Goal: Task Accomplishment & Management: Use online tool/utility

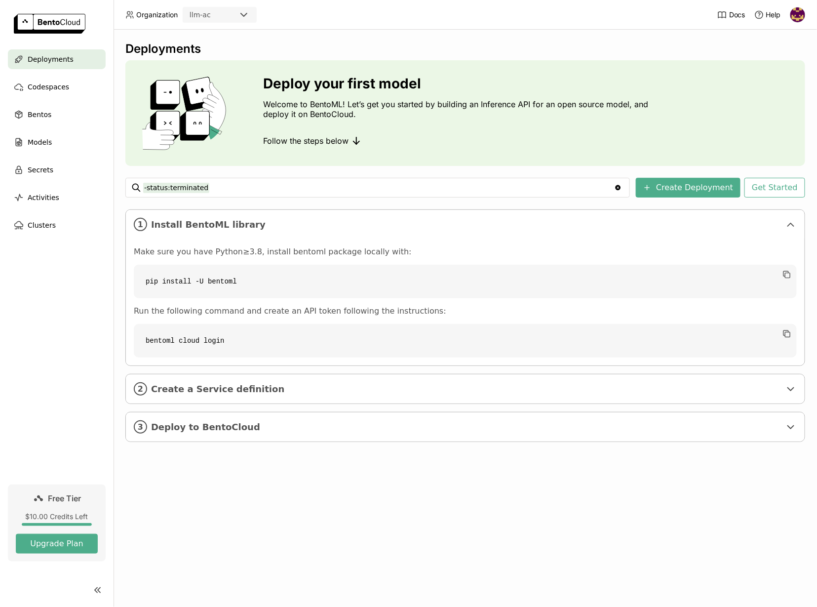
click at [212, 266] on code "pip install -U bentoml" at bounding box center [465, 282] width 663 height 34
click at [281, 258] on div "Make sure you have Python≥3.8, install bentoml package locally with: pip instal…" at bounding box center [465, 302] width 663 height 111
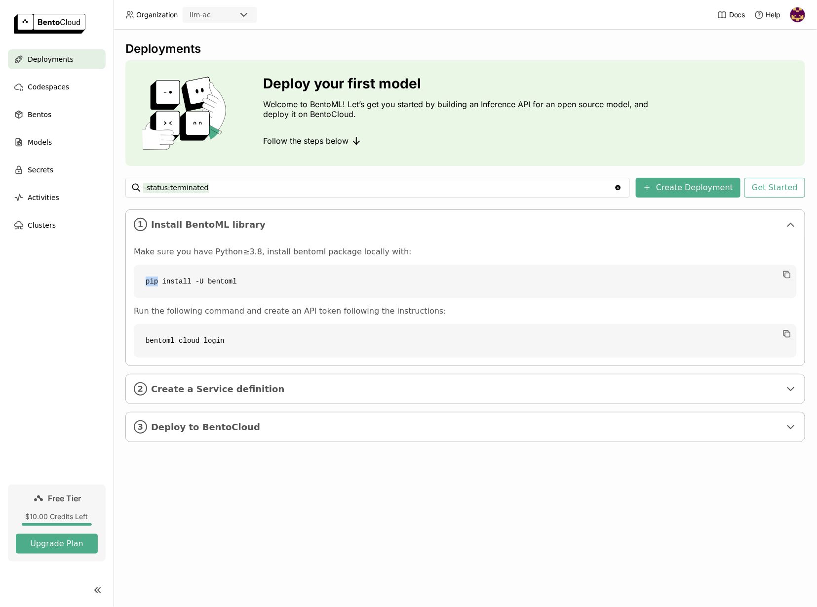
click at [281, 258] on div "Make sure you have Python≥3.8, install bentoml package locally with: pip instal…" at bounding box center [465, 302] width 663 height 111
click at [422, 247] on p "Make sure you have Python≥3.8, install bentoml package locally with:" at bounding box center [465, 252] width 663 height 10
click at [787, 190] on button "Get Started" at bounding box center [775, 188] width 61 height 20
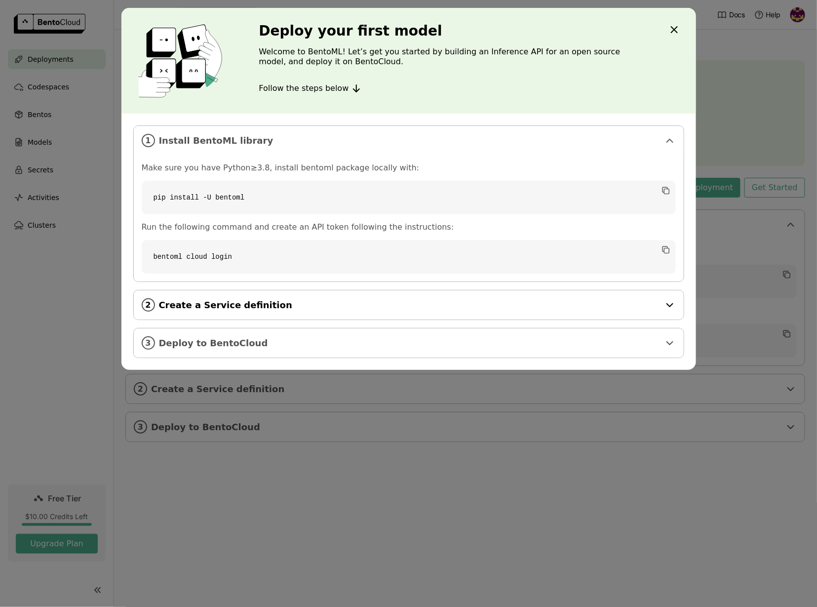
click at [307, 304] on span "Create a Service definition" at bounding box center [409, 305] width 501 height 11
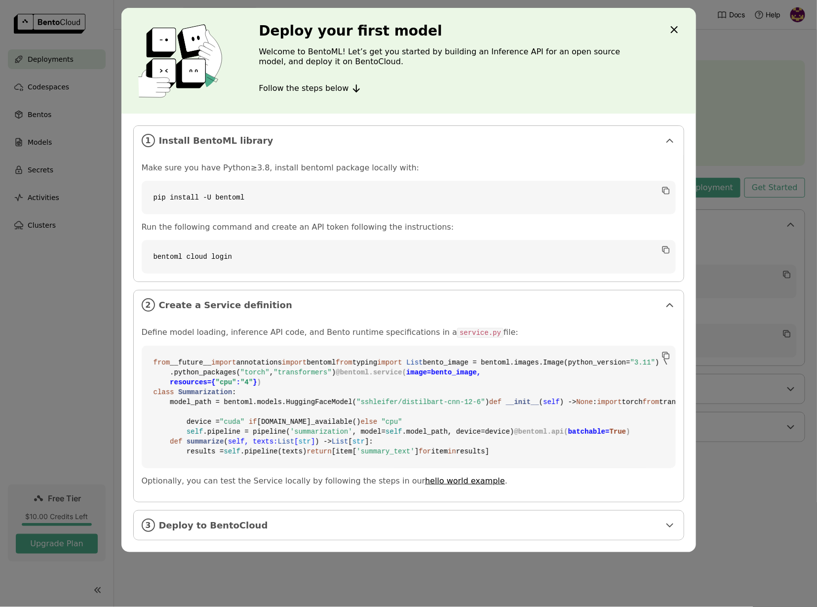
scroll to position [130, 0]
click at [506, 346] on code "from __future__ import annotations import bentoml from typing import List bento…" at bounding box center [409, 407] width 534 height 122
click at [620, 300] on span "Create a Service definition" at bounding box center [409, 305] width 501 height 11
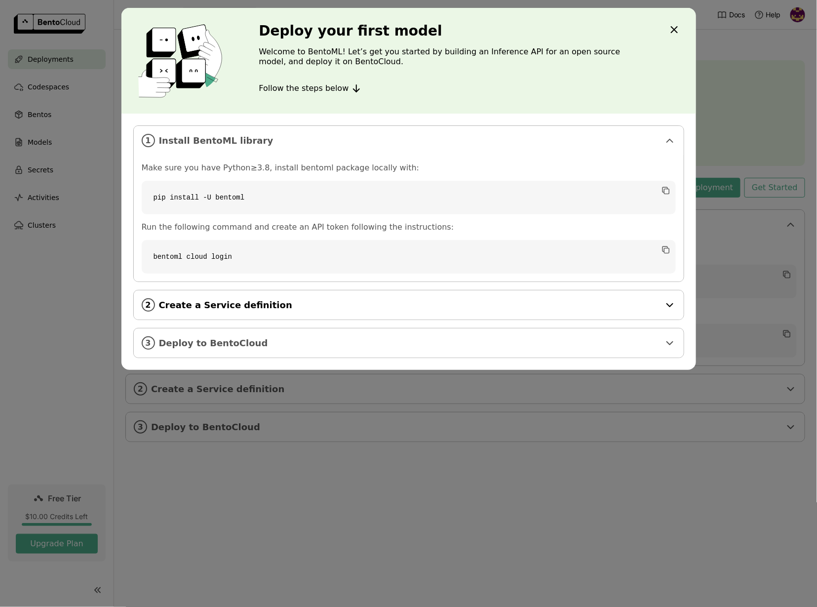
click at [514, 312] on div "2 Create a Service definition" at bounding box center [409, 304] width 550 height 29
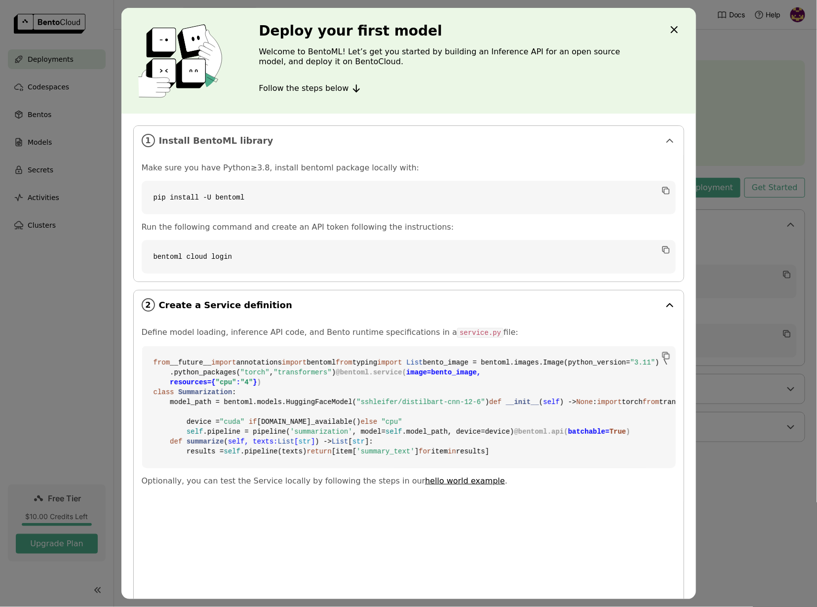
click at [514, 312] on div "2 Create a Service definition" at bounding box center [409, 304] width 550 height 29
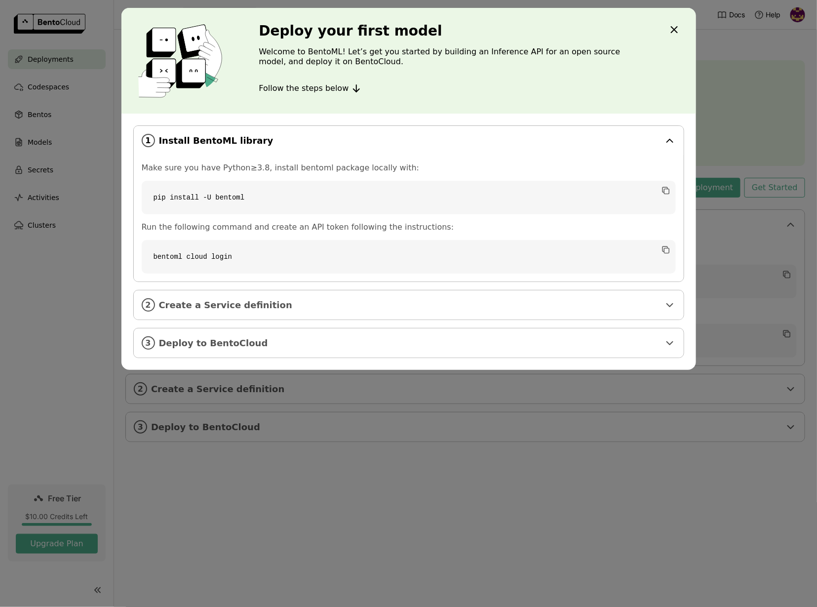
click at [623, 140] on span "Install BentoML library" at bounding box center [409, 140] width 501 height 11
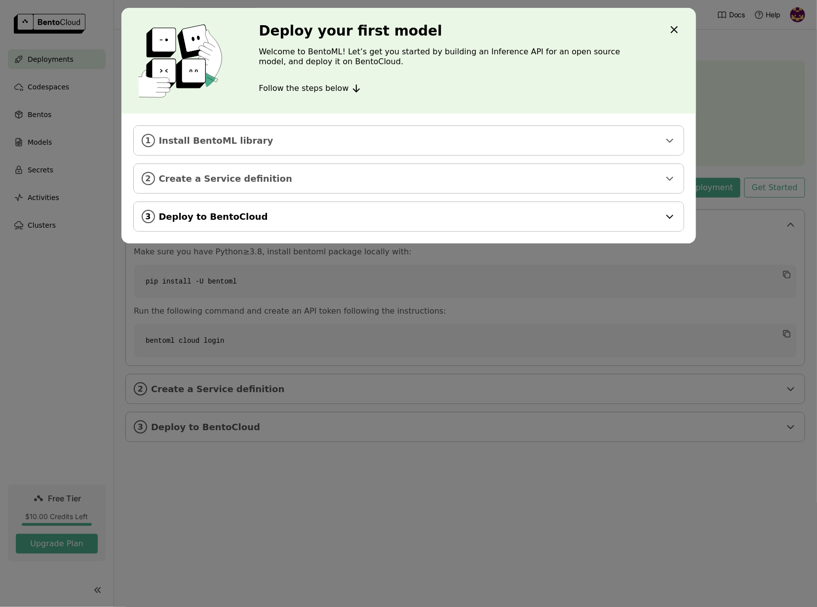
click at [551, 202] on div "3 Deploy to BentoCloud" at bounding box center [409, 216] width 550 height 29
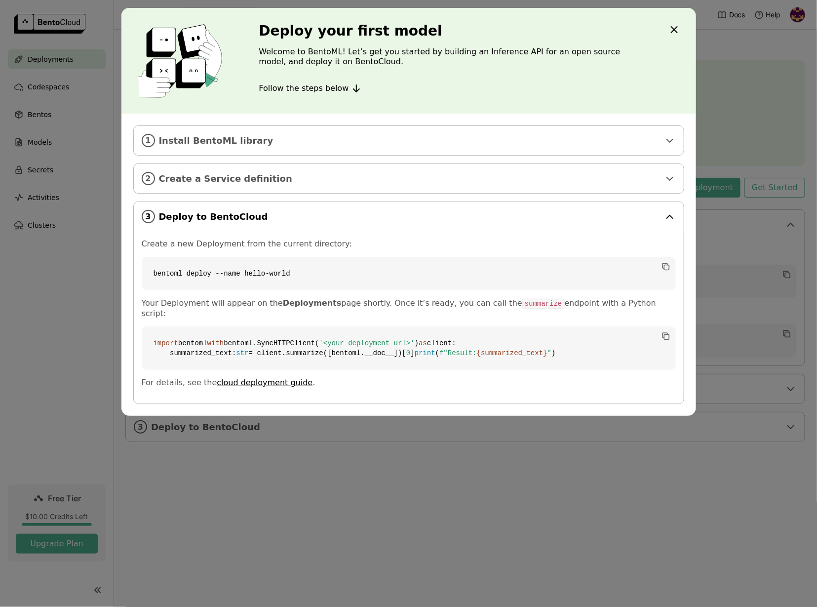
click at [549, 212] on span "Deploy to BentoCloud" at bounding box center [409, 216] width 501 height 11
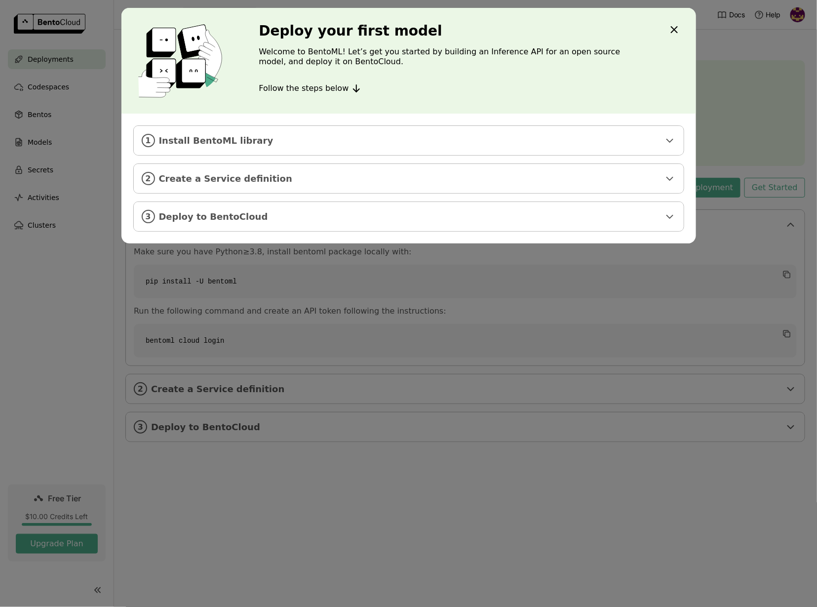
click at [664, 26] on div "Deploy your first model Welcome to BentoML! Let’s get you started by building a…" at bounding box center [409, 61] width 575 height 106
click at [331, 147] on div "1 Install BentoML library" at bounding box center [409, 140] width 550 height 29
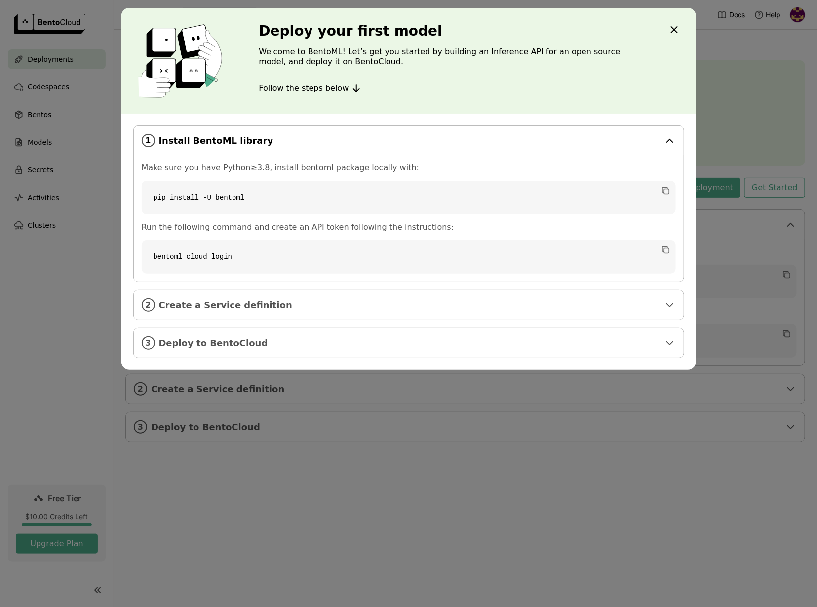
click at [331, 147] on div "1 Install BentoML library" at bounding box center [409, 140] width 550 height 29
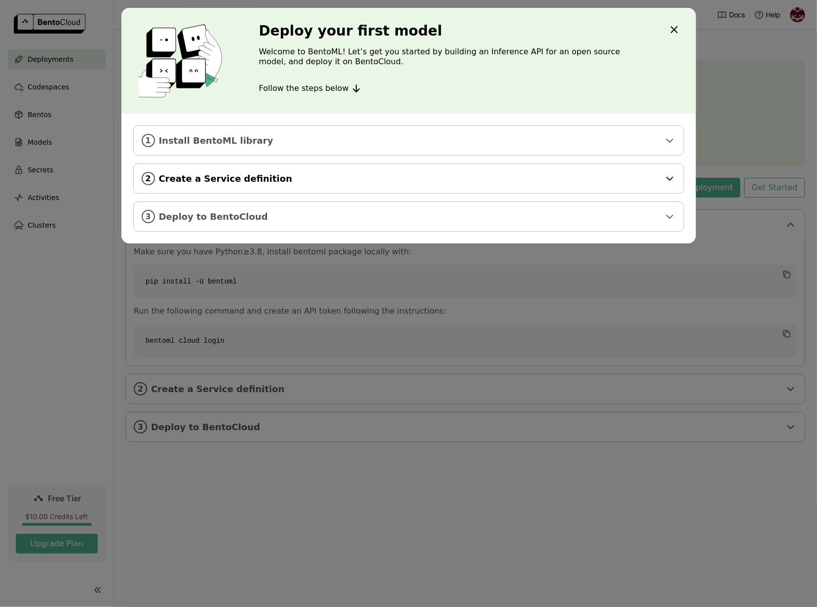
click at [316, 184] on div "2 Create a Service definition" at bounding box center [409, 178] width 550 height 29
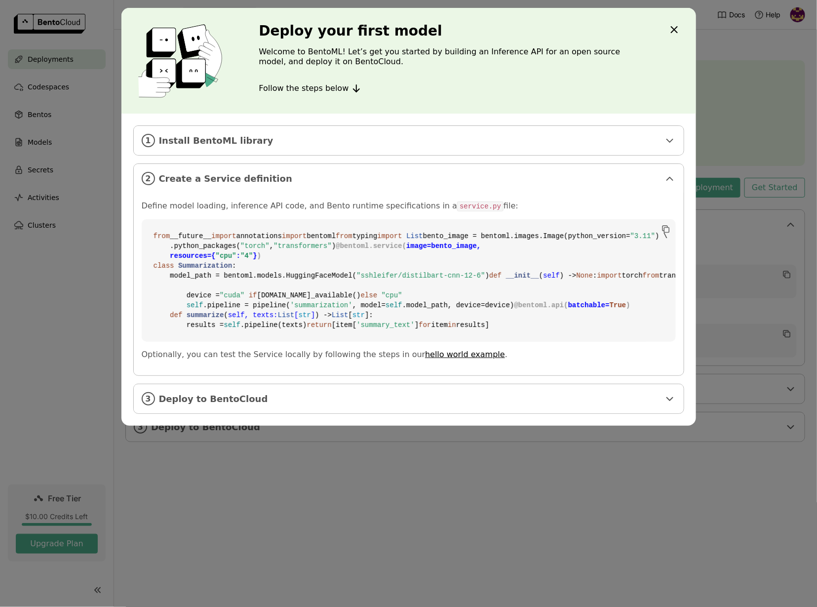
click at [407, 240] on span "List" at bounding box center [415, 236] width 17 height 8
click at [244, 288] on code "from __future__ import annotations import bentoml from typing import List bento…" at bounding box center [409, 280] width 534 height 122
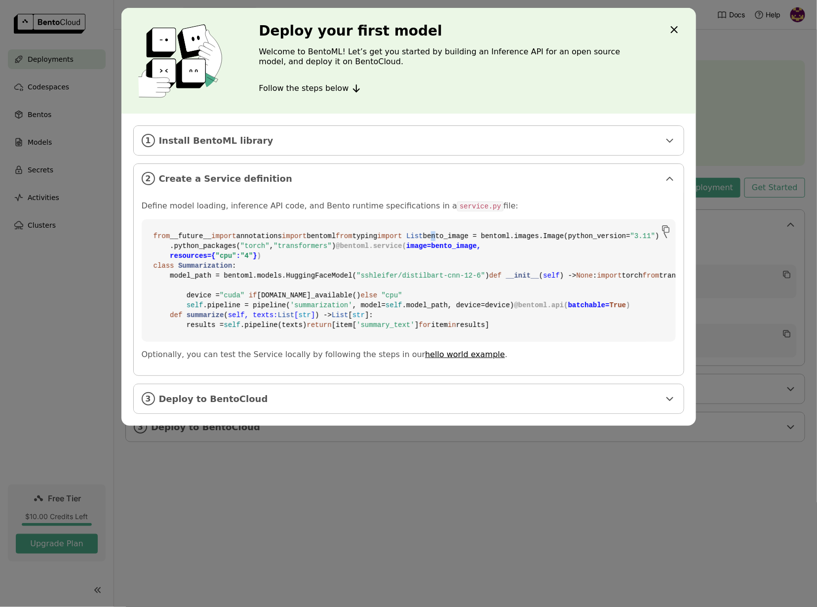
click at [244, 288] on code "from __future__ import annotations import bentoml from typing import List bento…" at bounding box center [409, 280] width 534 height 122
click at [244, 295] on code "from __future__ import annotations import bentoml from typing import List bento…" at bounding box center [409, 280] width 534 height 122
click at [243, 250] on span ""torch"" at bounding box center [255, 246] width 29 height 8
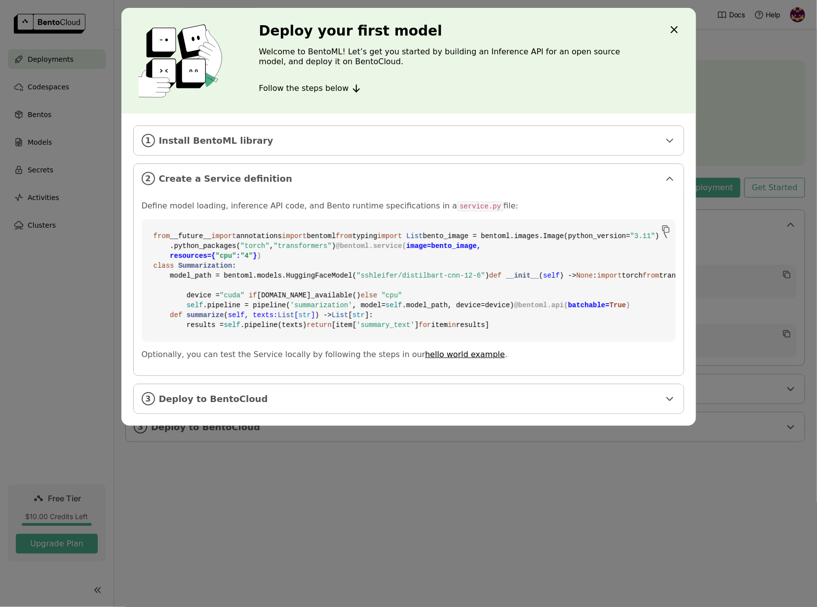
click at [243, 250] on span ""torch"" at bounding box center [255, 246] width 29 height 8
drag, startPoint x: 292, startPoint y: 393, endPoint x: 323, endPoint y: 379, distance: 33.6
click at [323, 342] on code "from __future__ import annotations import bentoml from typing import List bento…" at bounding box center [409, 280] width 534 height 122
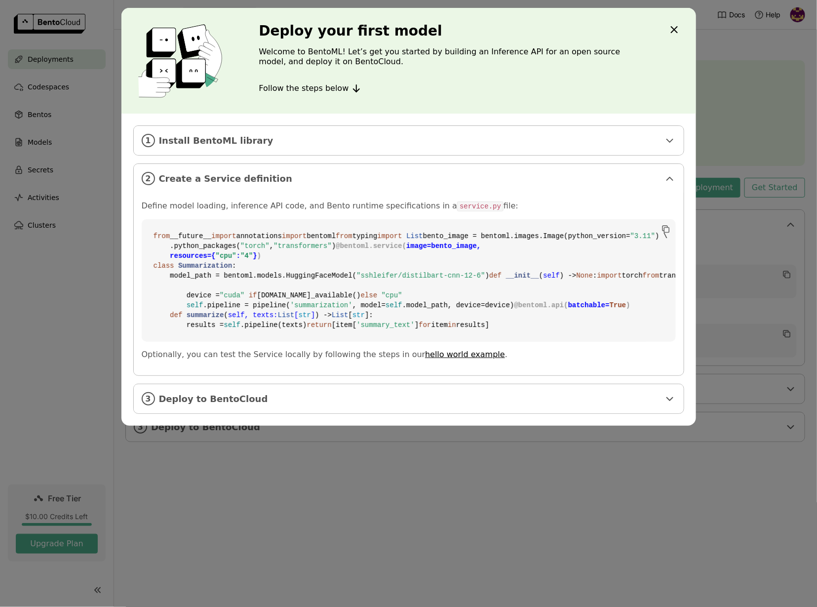
click at [323, 342] on code "from __future__ import annotations import bentoml from typing import List bento…" at bounding box center [409, 280] width 534 height 122
click at [345, 204] on p "Define model loading, inference API code, and Bento runtime specifications in a…" at bounding box center [409, 206] width 534 height 10
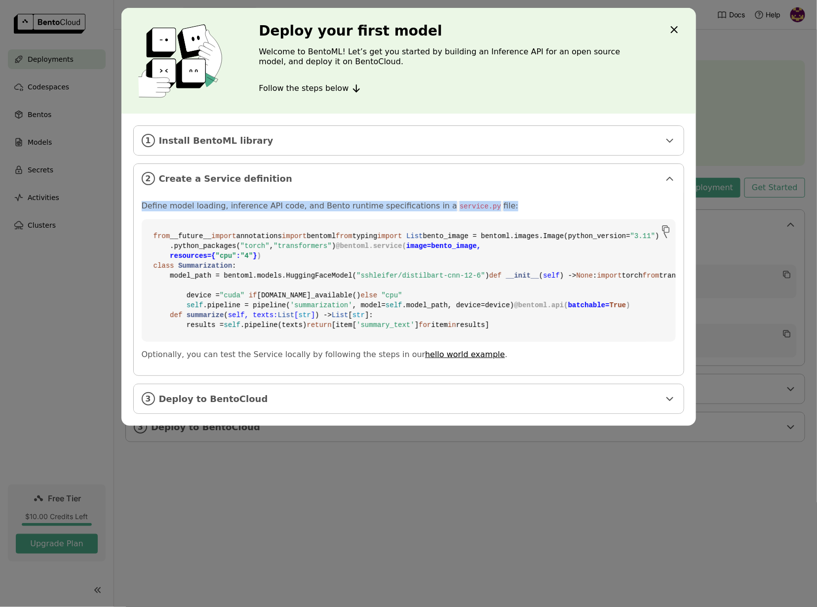
click at [400, 205] on p "Define model loading, inference API code, and Bento runtime specifications in a…" at bounding box center [409, 206] width 534 height 10
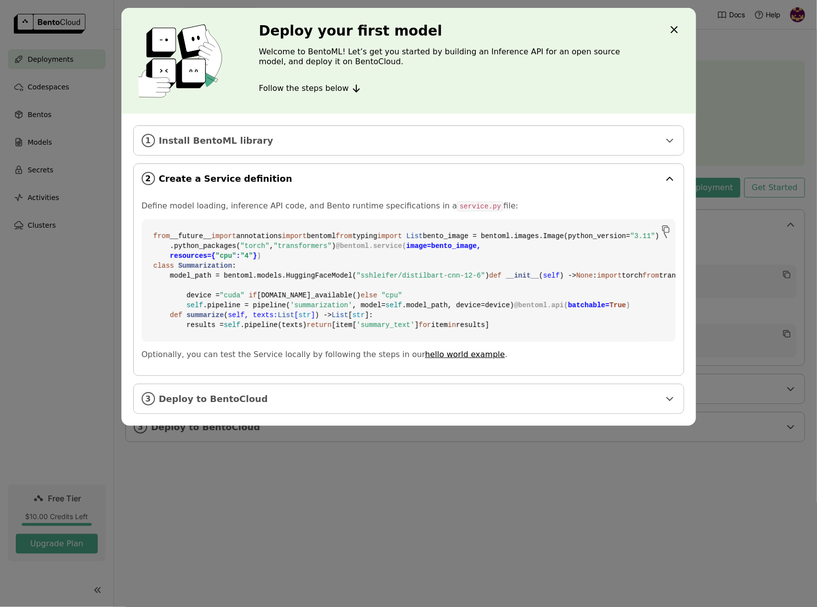
click at [584, 179] on span "Create a Service definition" at bounding box center [409, 178] width 501 height 11
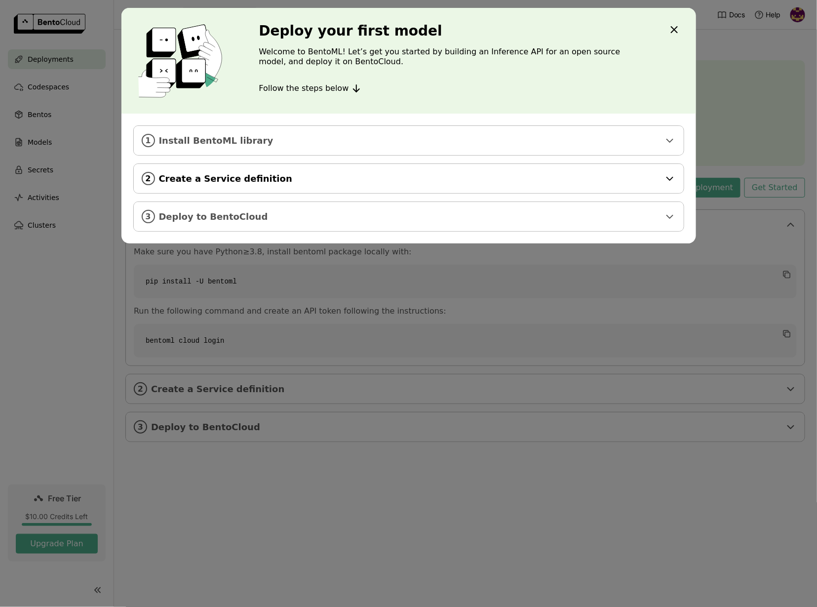
scroll to position [0, 0]
click at [519, 209] on div "3 Deploy to BentoCloud" at bounding box center [409, 216] width 550 height 29
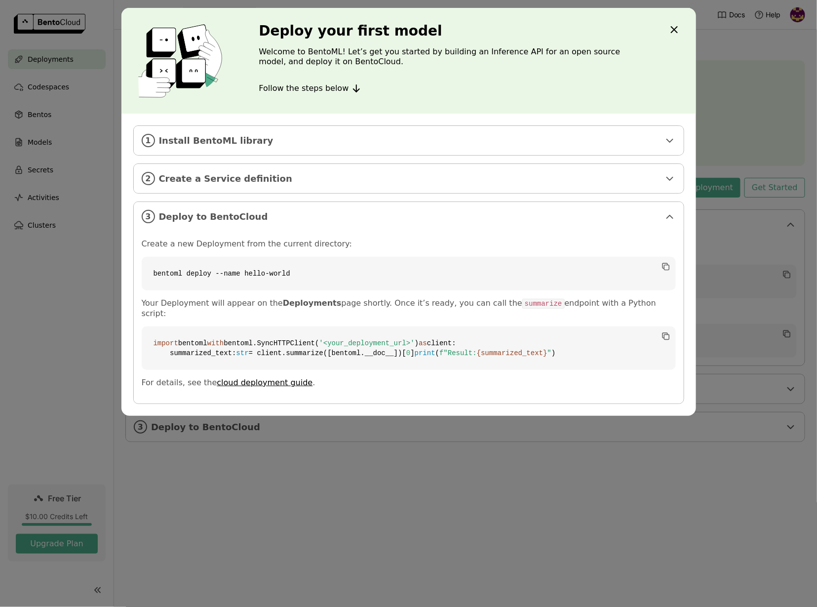
click at [236, 268] on code "bentoml deploy --name hello-world" at bounding box center [409, 274] width 534 height 34
click at [264, 244] on p "Create a new Deployment from the current directory:" at bounding box center [409, 244] width 534 height 10
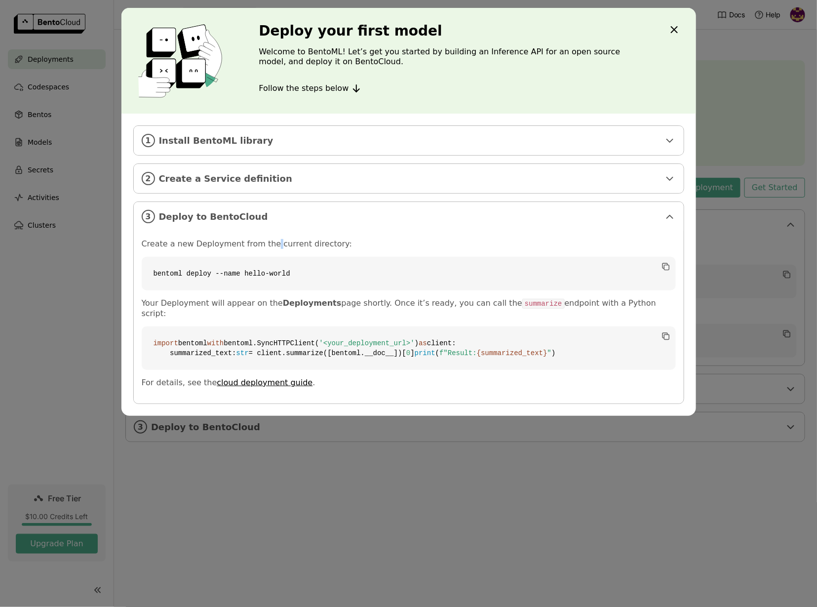
click at [264, 244] on p "Create a new Deployment from the current directory:" at bounding box center [409, 244] width 534 height 10
click at [236, 305] on p "Your Deployment will appear on the Deployments page shortly. Once it’s ready, y…" at bounding box center [409, 308] width 534 height 20
click at [302, 303] on strong "Deployments" at bounding box center [312, 302] width 59 height 9
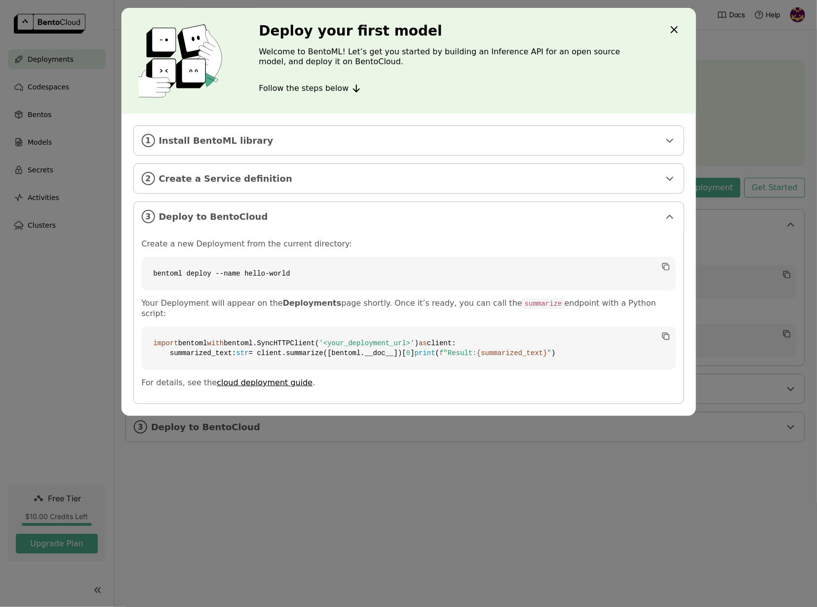
click at [367, 301] on p "Your Deployment will appear on the Deployments page shortly. Once it’s ready, y…" at bounding box center [409, 308] width 534 height 20
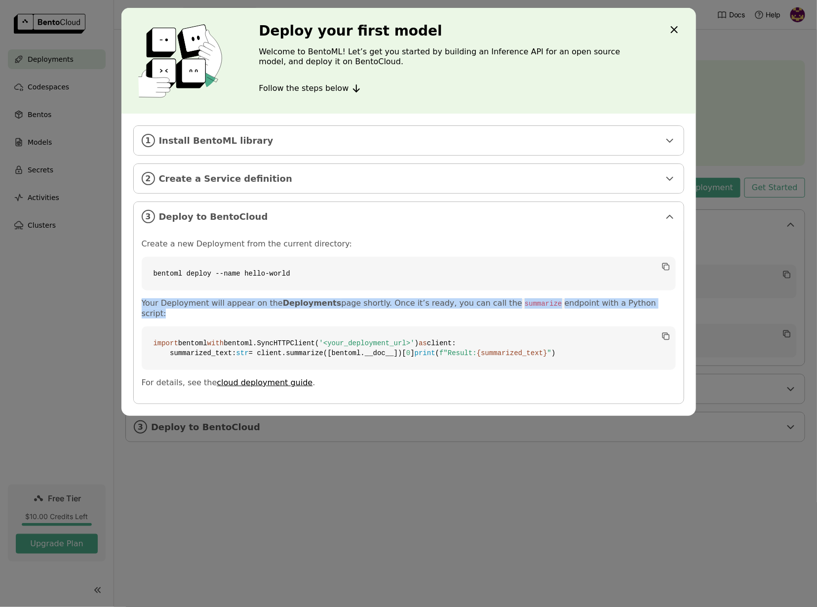
click at [415, 304] on p "Your Deployment will appear on the Deployments page shortly. Once it’s ready, y…" at bounding box center [409, 308] width 534 height 20
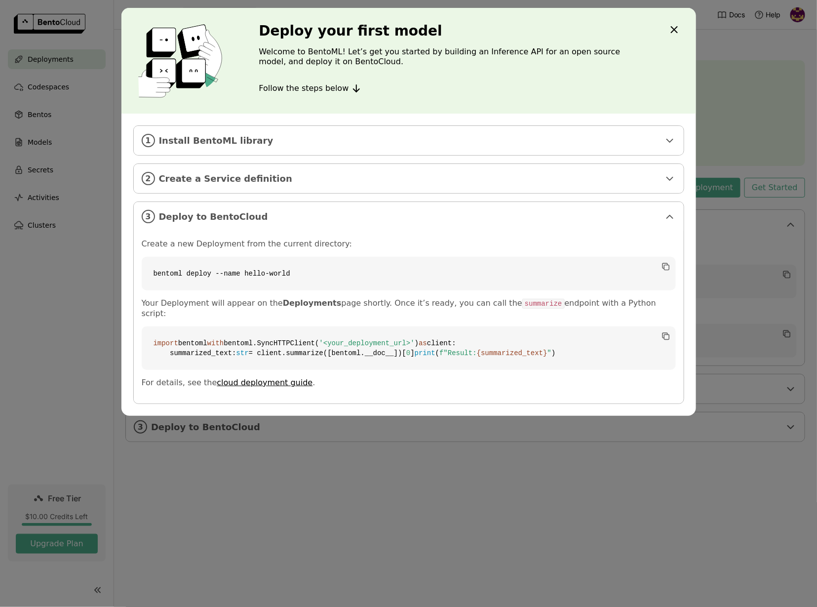
click at [507, 309] on div "Create a new Deployment from the current directory: bentoml deploy --name hello…" at bounding box center [409, 313] width 534 height 149
click at [535, 307] on p "Your Deployment will appear on the Deployments page shortly. Once it’s ready, y…" at bounding box center [409, 308] width 534 height 20
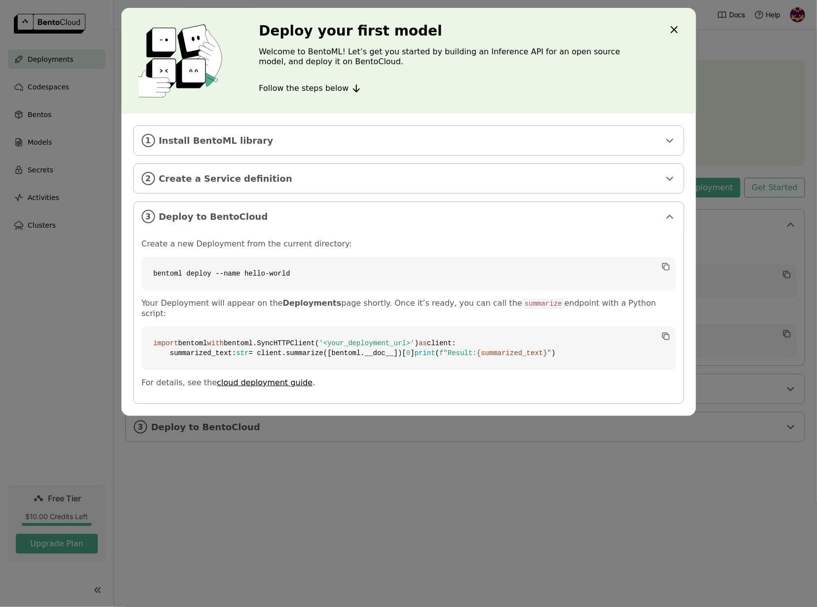
click at [523, 303] on code "summarize" at bounding box center [544, 304] width 42 height 10
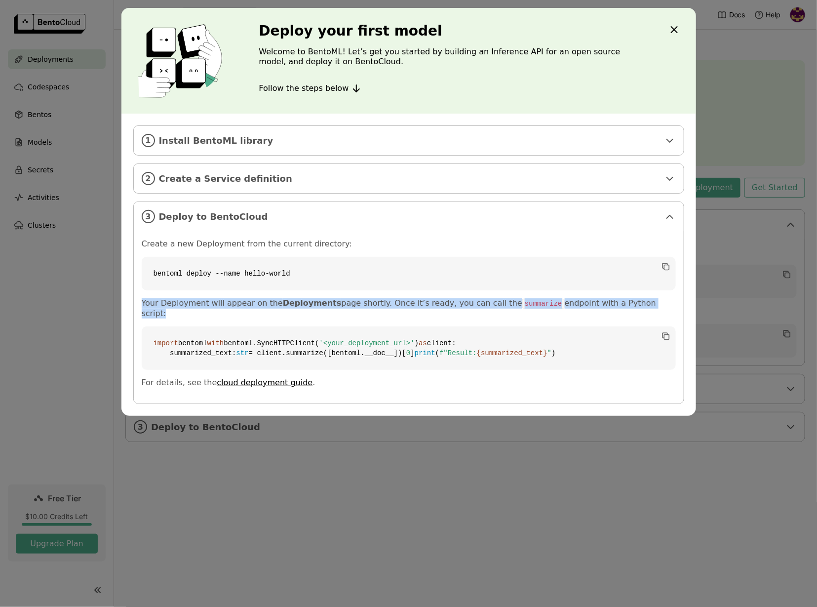
click at [523, 303] on code "summarize" at bounding box center [544, 304] width 42 height 10
click at [536, 300] on p "Your Deployment will appear on the Deployments page shortly. Once it’s ready, y…" at bounding box center [409, 308] width 534 height 20
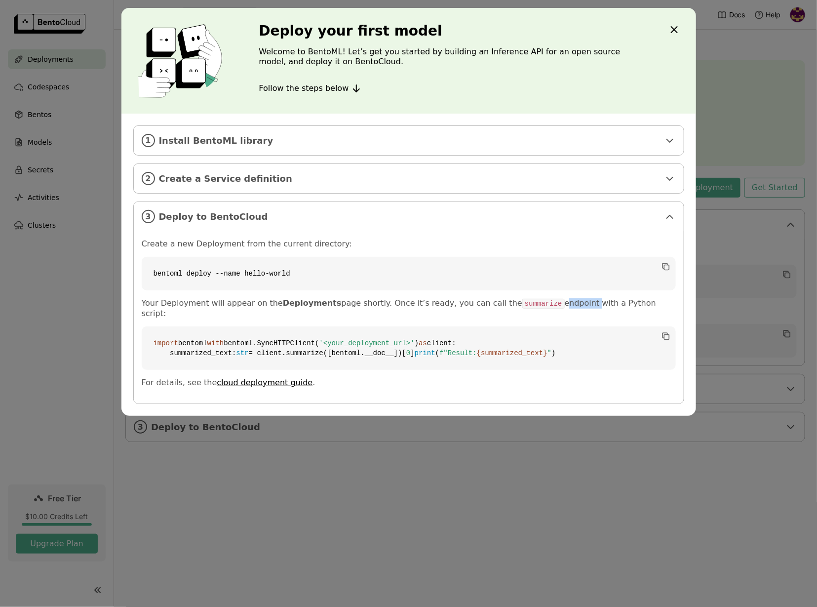
click at [536, 300] on p "Your Deployment will appear on the Deployments page shortly. Once it’s ready, y…" at bounding box center [409, 308] width 534 height 20
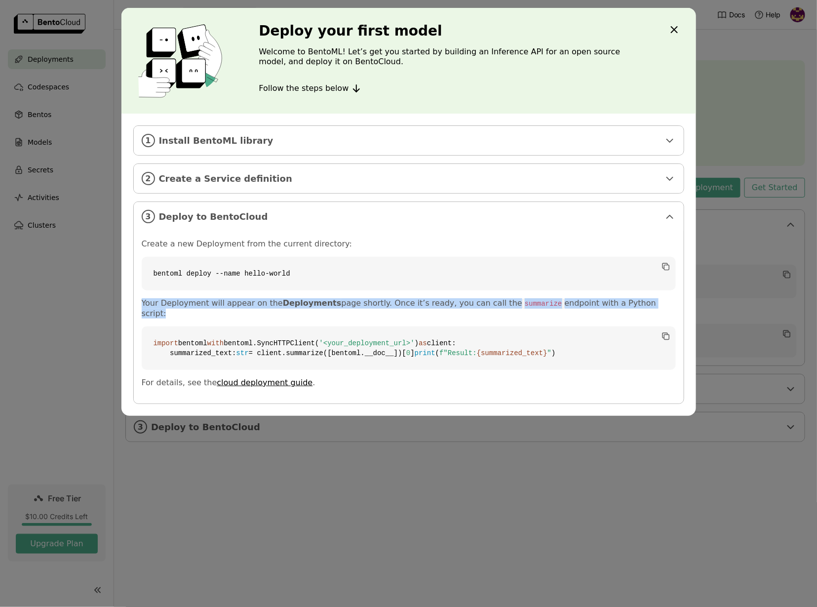
click at [536, 300] on p "Your Deployment will appear on the Deployments page shortly. Once it’s ready, y…" at bounding box center [409, 308] width 534 height 20
click at [544, 300] on p "Your Deployment will appear on the Deployments page shortly. Once it’s ready, y…" at bounding box center [409, 308] width 534 height 20
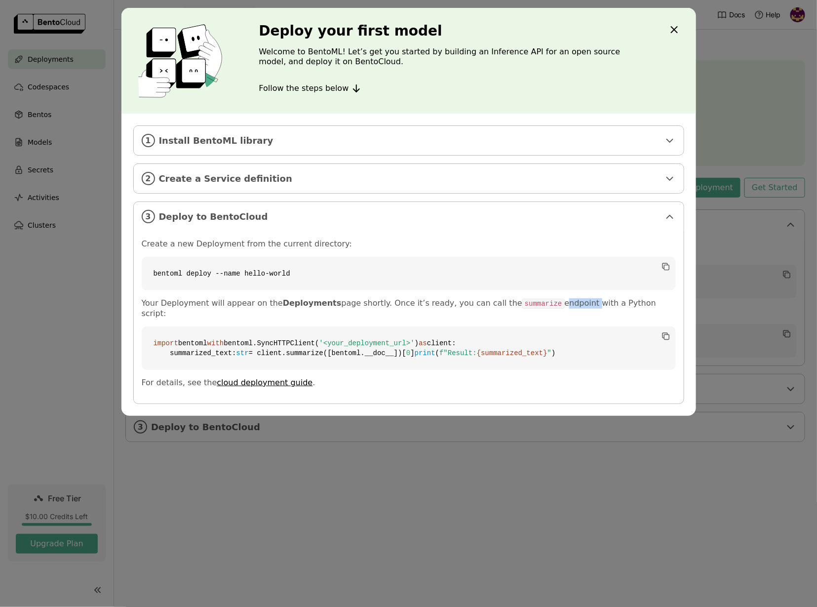
click at [544, 300] on p "Your Deployment will appear on the Deployments page shortly. Once it’s ready, y…" at bounding box center [409, 308] width 534 height 20
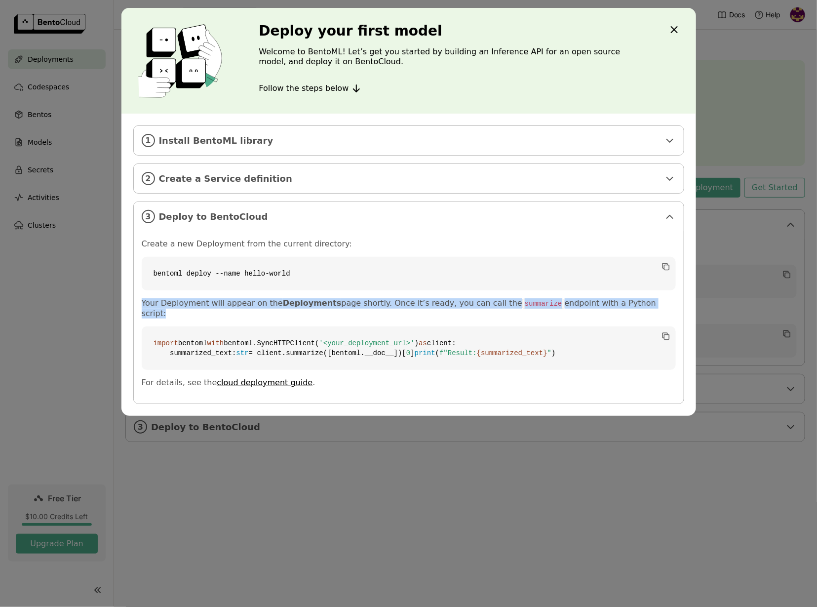
click at [544, 300] on p "Your Deployment will appear on the Deployments page shortly. Once it’s ready, y…" at bounding box center [409, 308] width 534 height 20
click at [547, 300] on p "Your Deployment will appear on the Deployments page shortly. Once it’s ready, y…" at bounding box center [409, 308] width 534 height 20
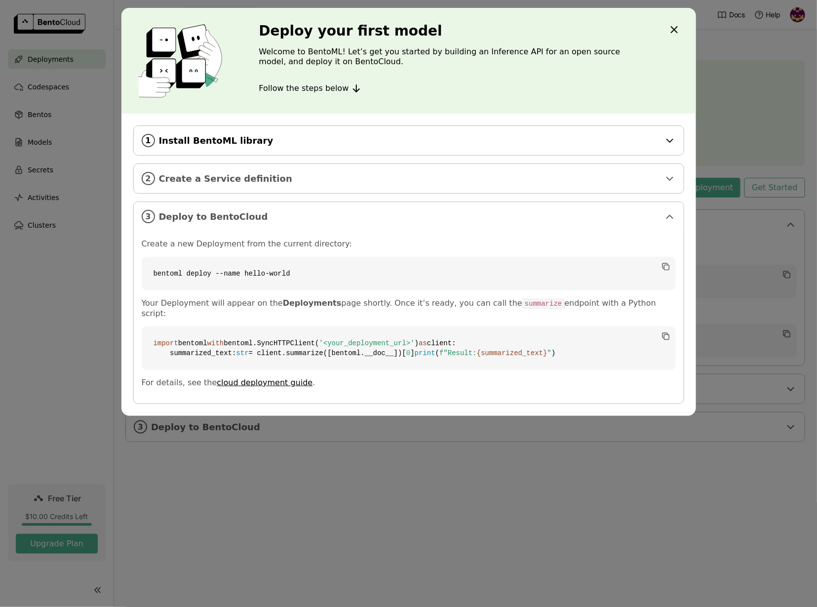
click at [666, 145] on icon "dialog" at bounding box center [670, 141] width 12 height 12
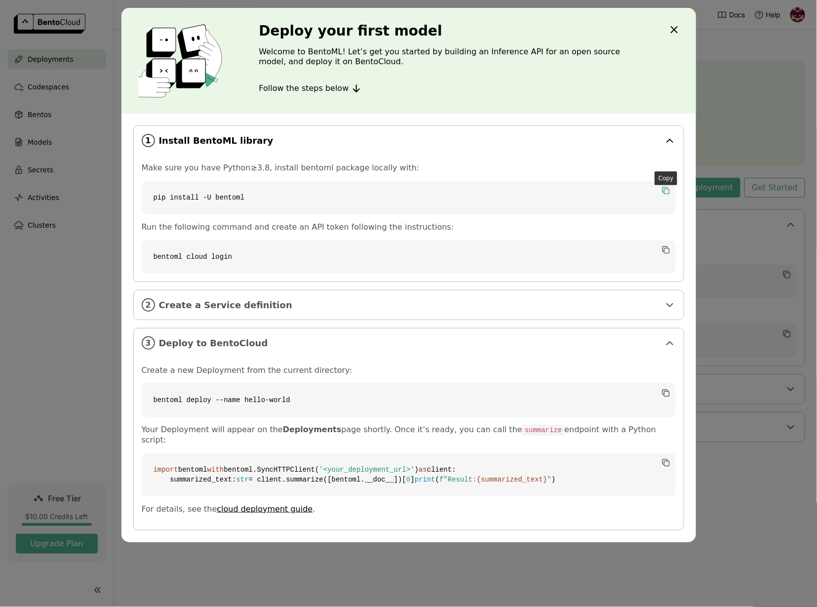
click at [666, 193] on icon "dialog" at bounding box center [666, 191] width 5 height 5
click at [671, 245] on code "bentoml cloud login" at bounding box center [409, 257] width 534 height 34
click at [667, 248] on icon "dialog" at bounding box center [665, 248] width 5 height 5
click at [663, 247] on icon "dialog" at bounding box center [665, 248] width 5 height 5
click at [534, 305] on span "Create a Service definition" at bounding box center [409, 305] width 501 height 11
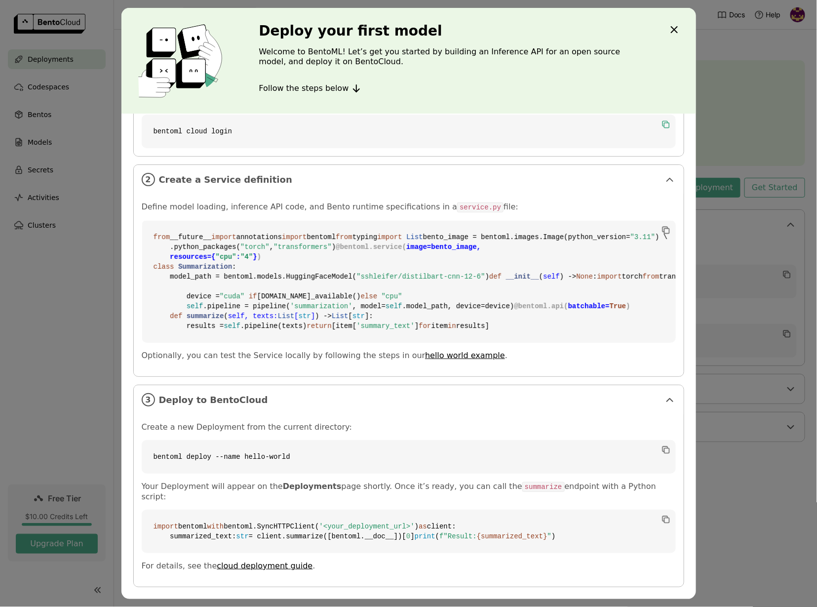
scroll to position [116, 0]
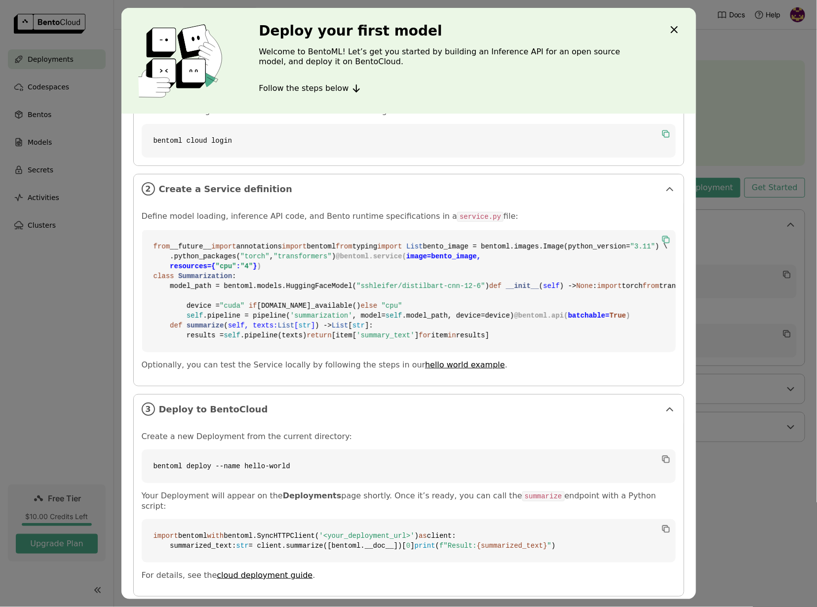
click at [665, 238] on icon "dialog" at bounding box center [665, 238] width 5 height 5
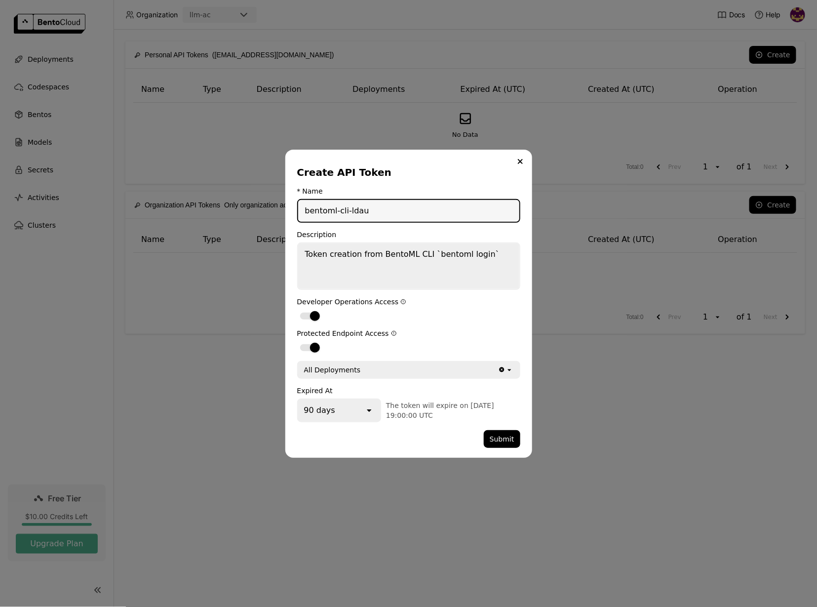
click at [494, 264] on textarea "Token creation from BentoML CLI `bentoml login`" at bounding box center [408, 266] width 221 height 45
click at [504, 437] on button "Submit" at bounding box center [502, 439] width 37 height 18
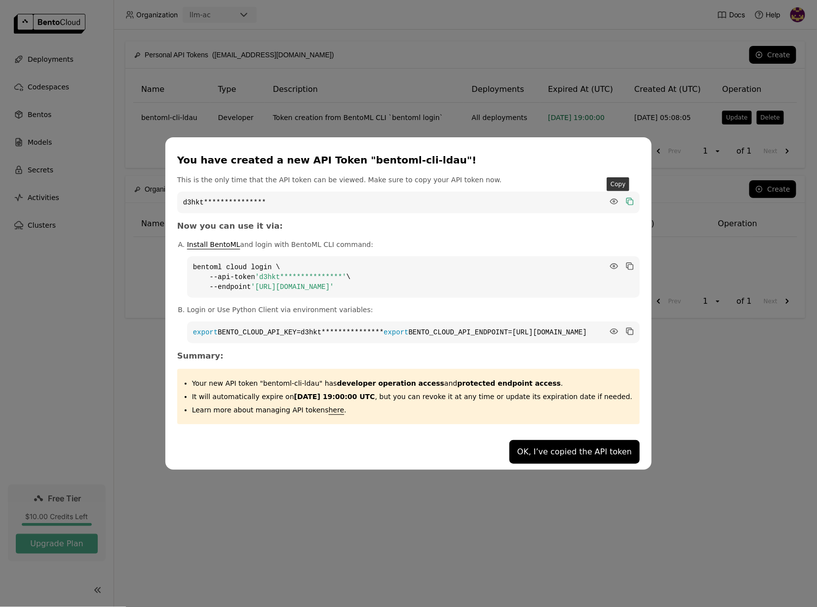
click at [627, 198] on icon "dialog" at bounding box center [629, 200] width 5 height 5
click at [627, 328] on icon "dialog" at bounding box center [629, 330] width 5 height 5
click at [625, 197] on icon "dialog" at bounding box center [630, 202] width 10 height 10
click at [269, 266] on code "**********" at bounding box center [413, 276] width 453 height 41
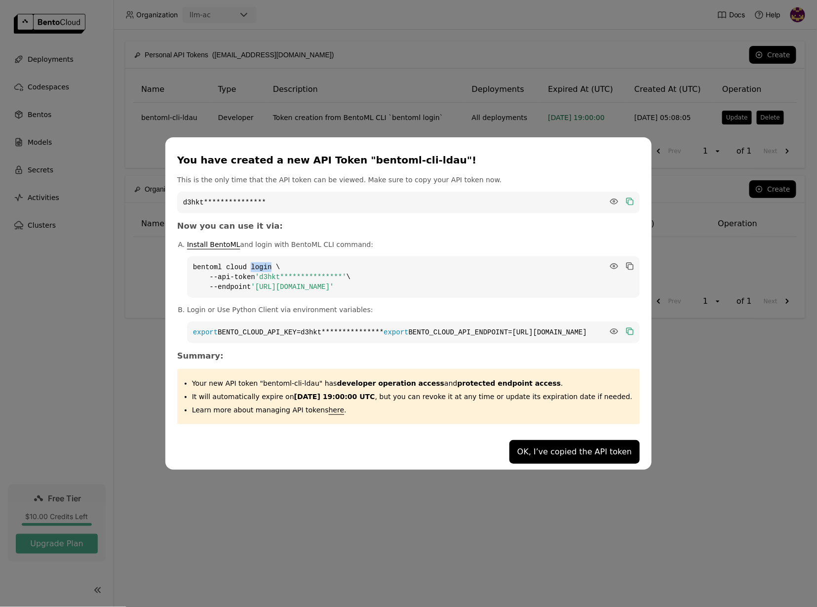
click at [269, 266] on code "**********" at bounding box center [413, 276] width 453 height 41
click at [270, 271] on code "**********" at bounding box center [413, 276] width 453 height 41
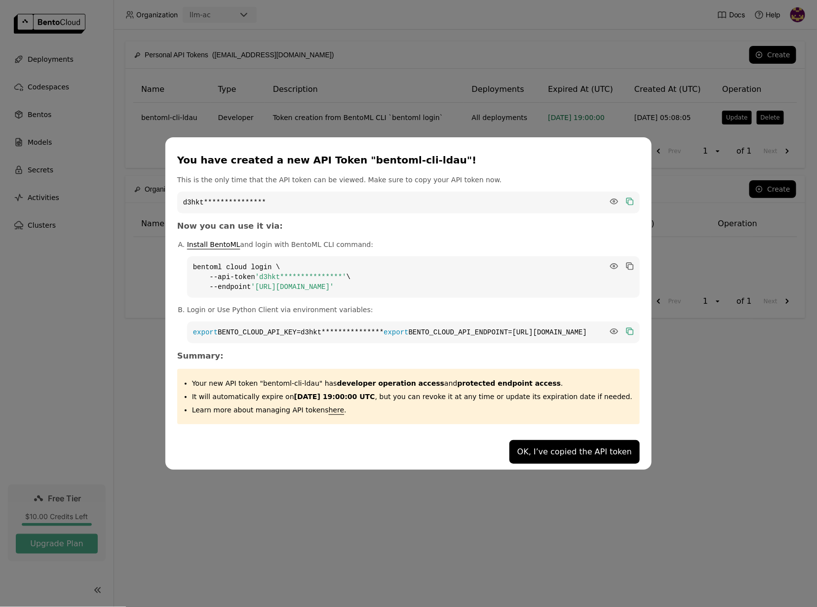
click at [270, 284] on span "'[URL][DOMAIN_NAME]'" at bounding box center [292, 287] width 83 height 8
click at [554, 448] on button "OK, I’ve copied the API token" at bounding box center [575, 452] width 130 height 24
